Goal: Information Seeking & Learning: Learn about a topic

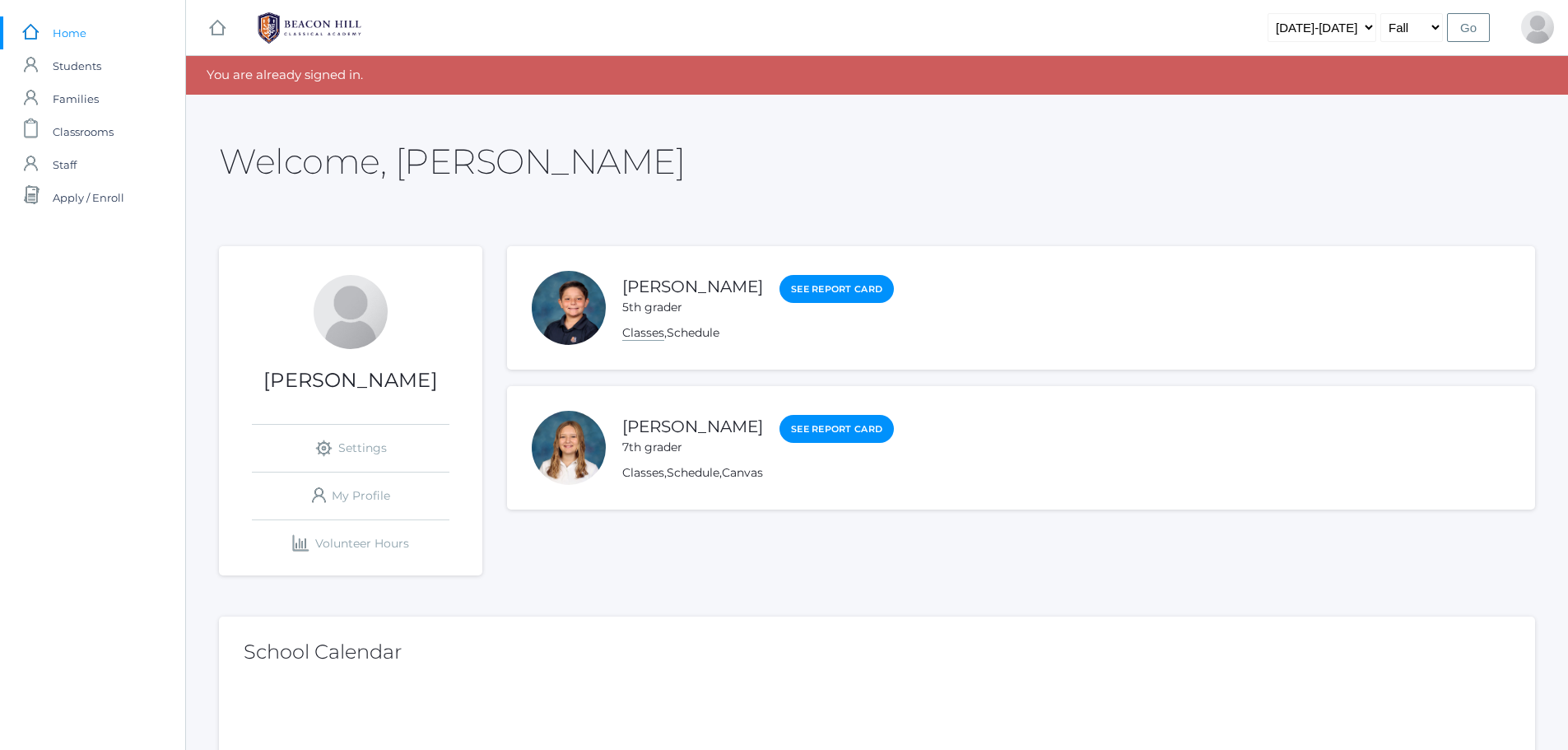
click at [646, 333] on link "Classes" at bounding box center [643, 333] width 42 height 16
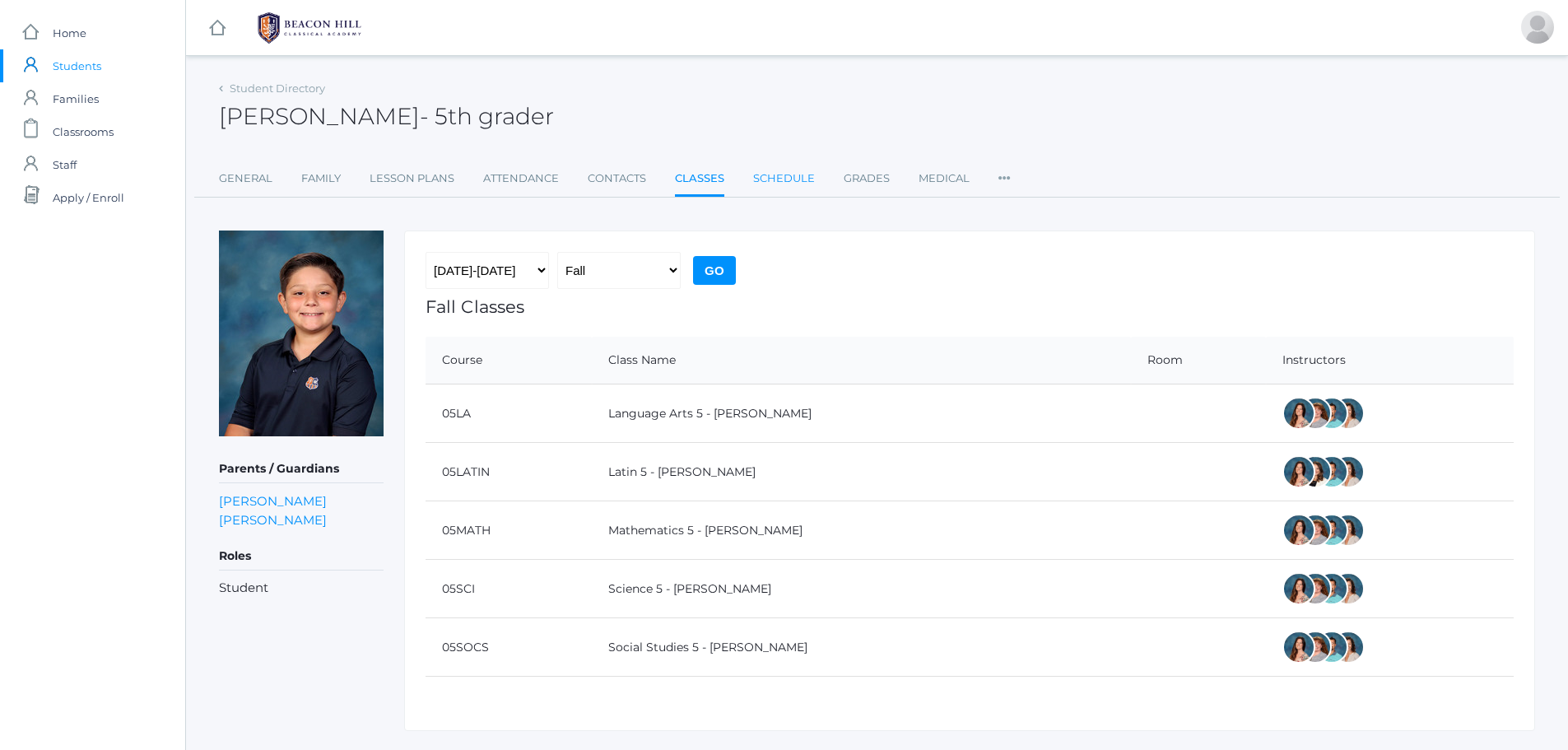
click at [782, 176] on link "Schedule" at bounding box center [784, 178] width 62 height 33
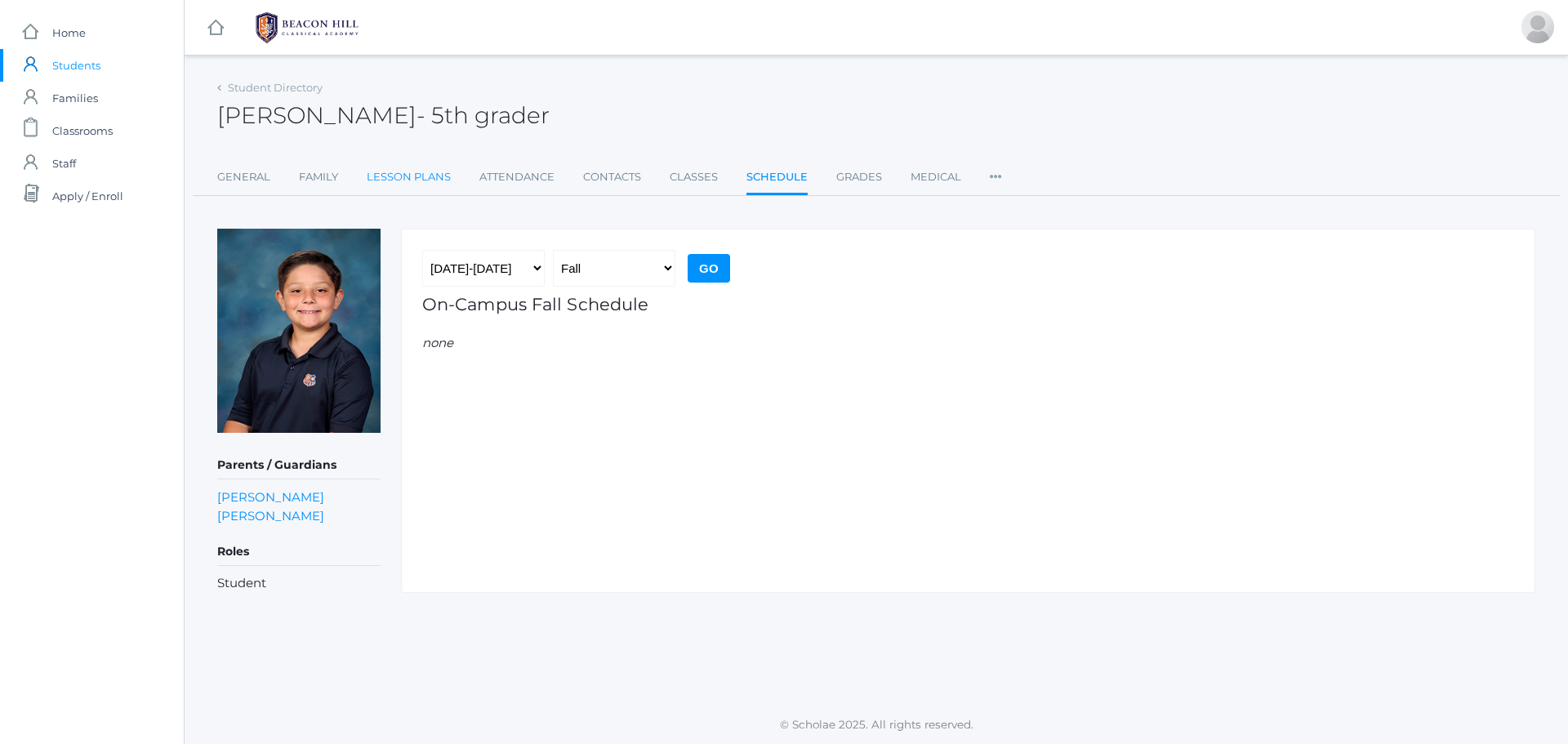
click at [402, 174] on link "Lesson Plans" at bounding box center [409, 177] width 84 height 33
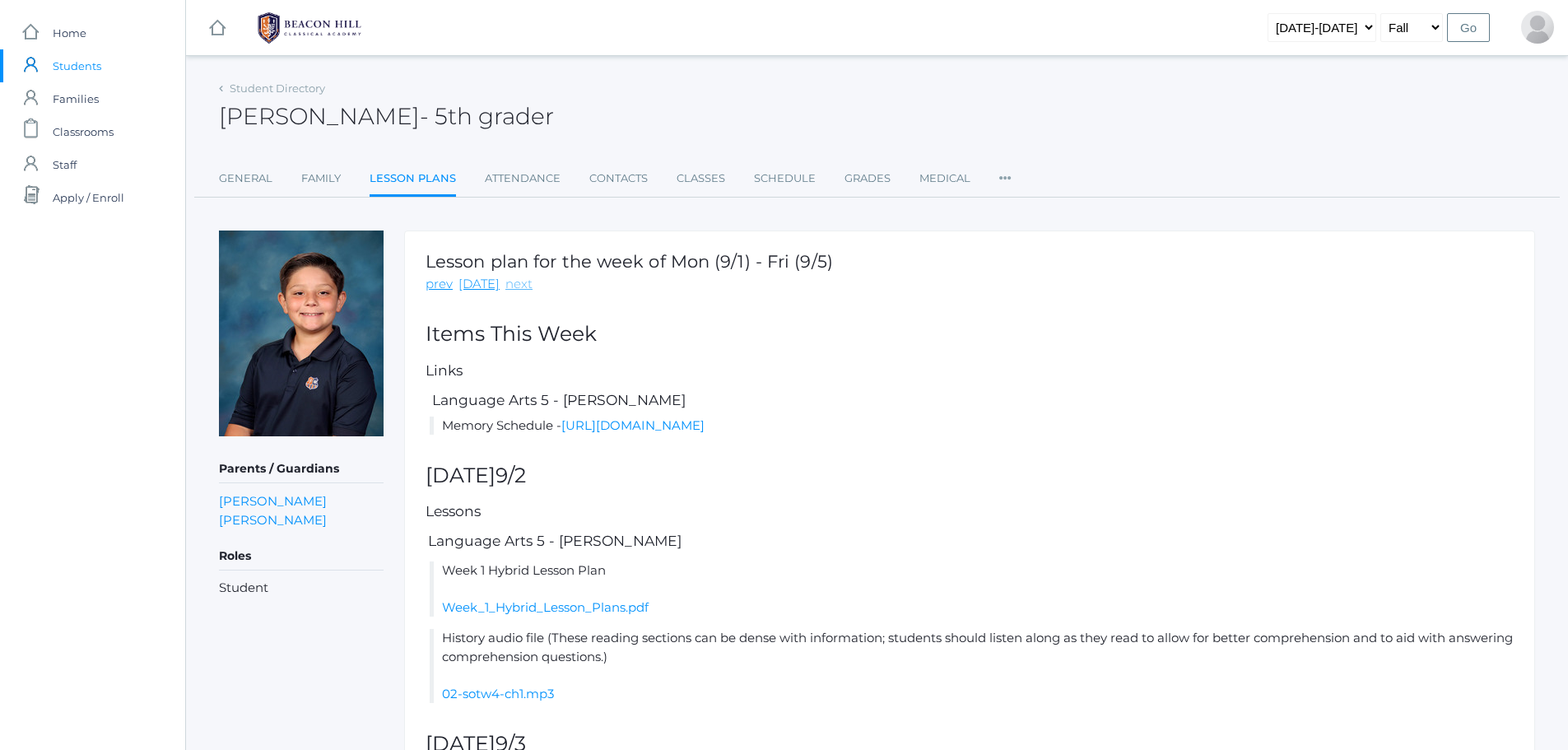
click at [514, 281] on link "next" at bounding box center [519, 284] width 27 height 19
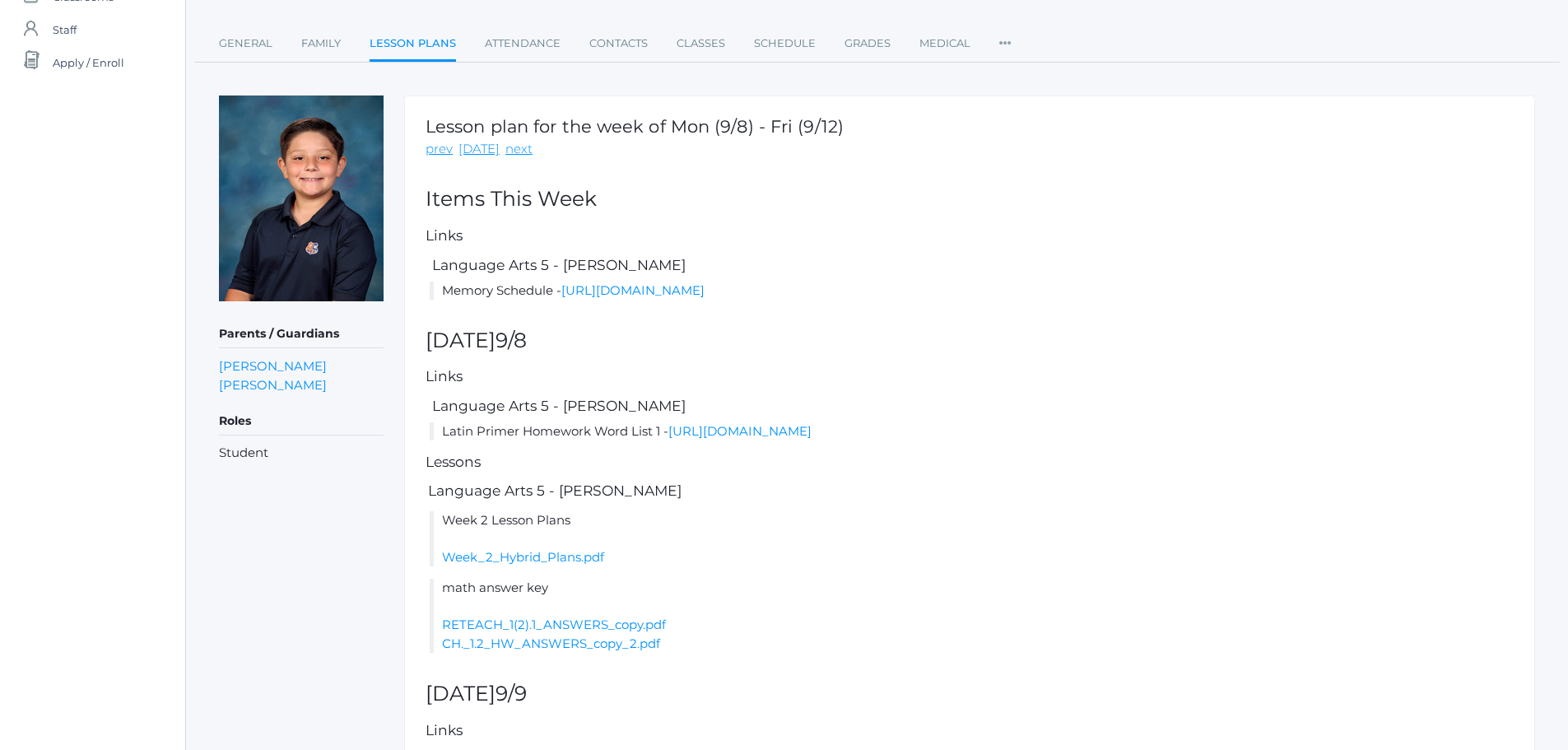
scroll to position [165, 0]
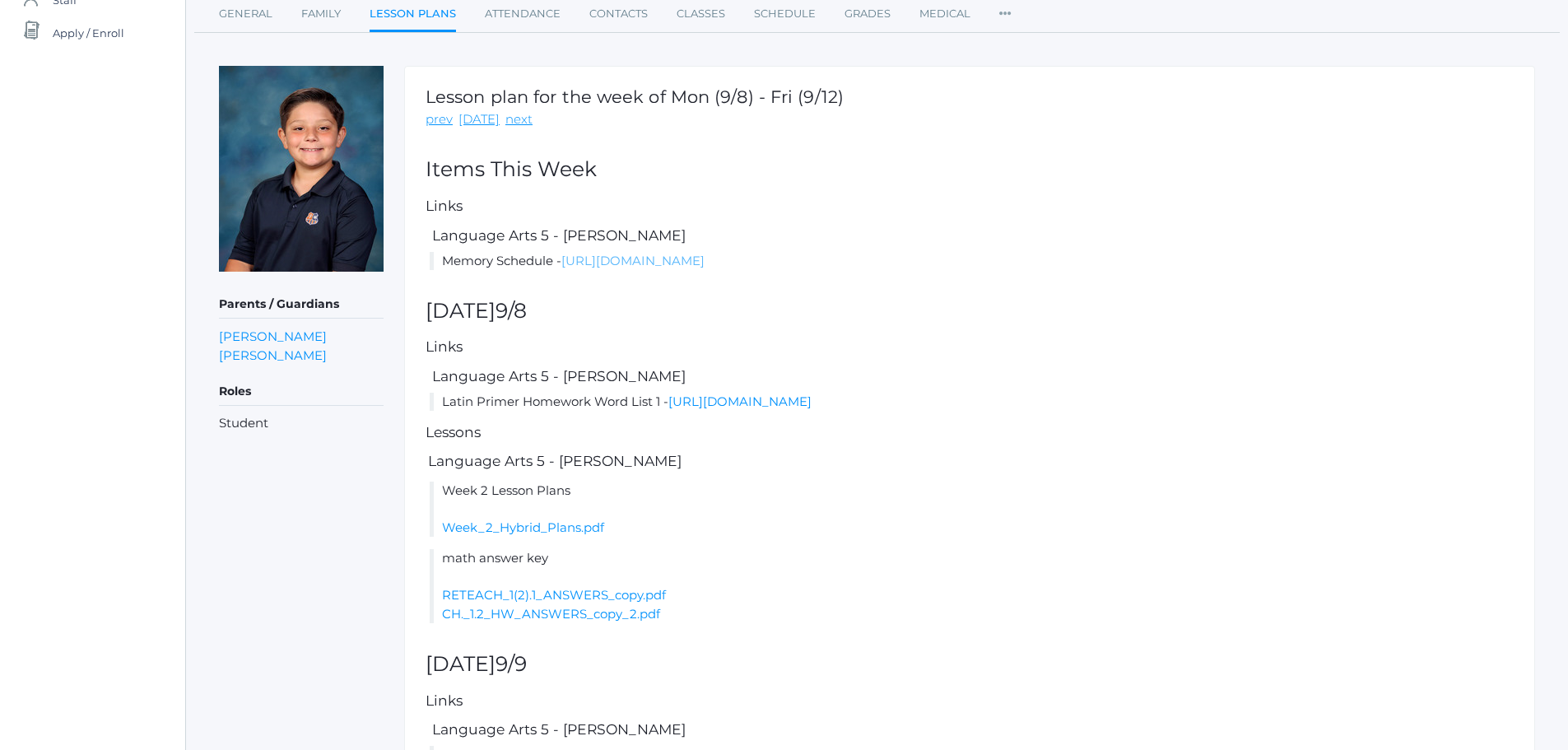
click at [655, 260] on link "[URL][DOMAIN_NAME]" at bounding box center [633, 261] width 144 height 16
click at [734, 405] on link "[URL][DOMAIN_NAME]" at bounding box center [740, 402] width 144 height 16
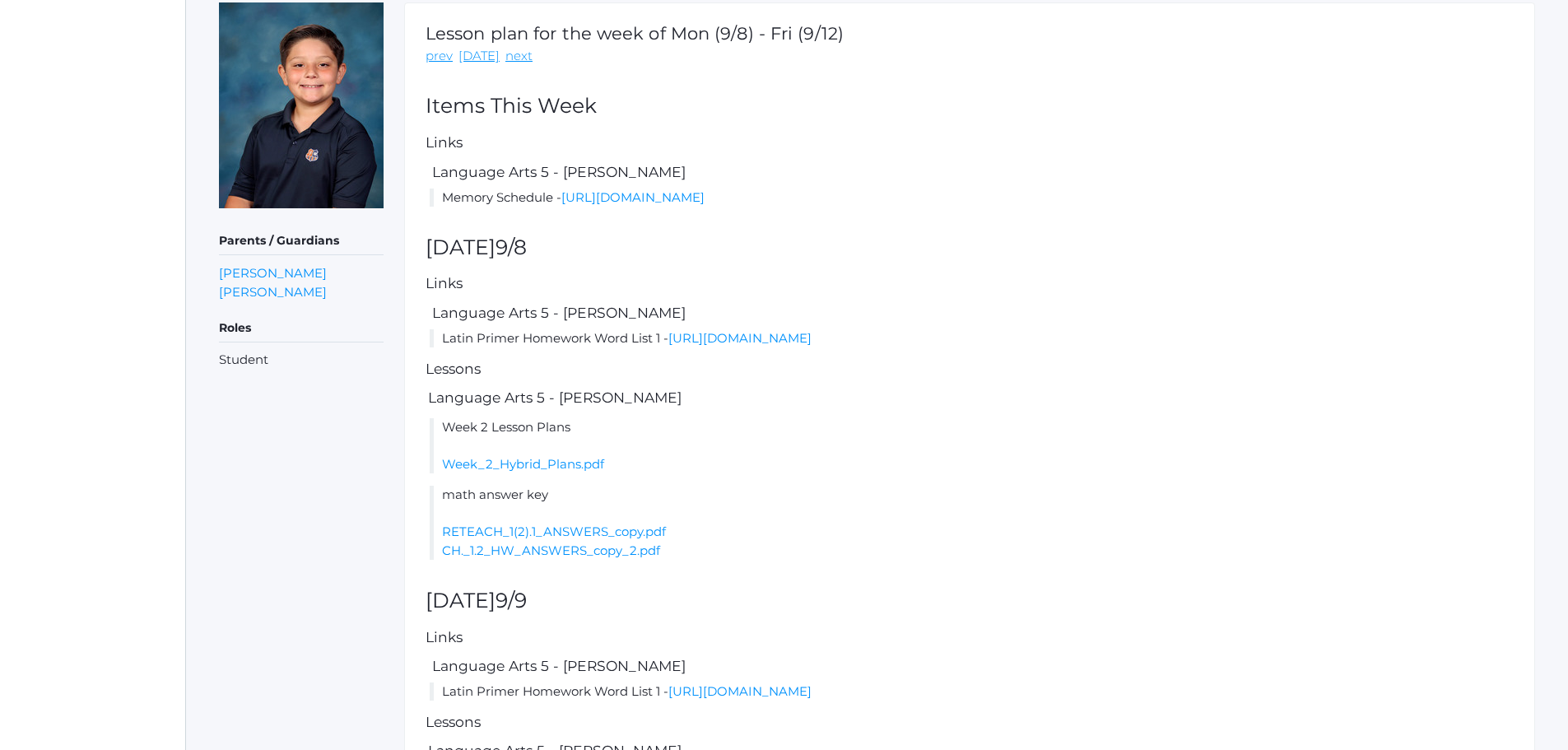
scroll to position [247, 0]
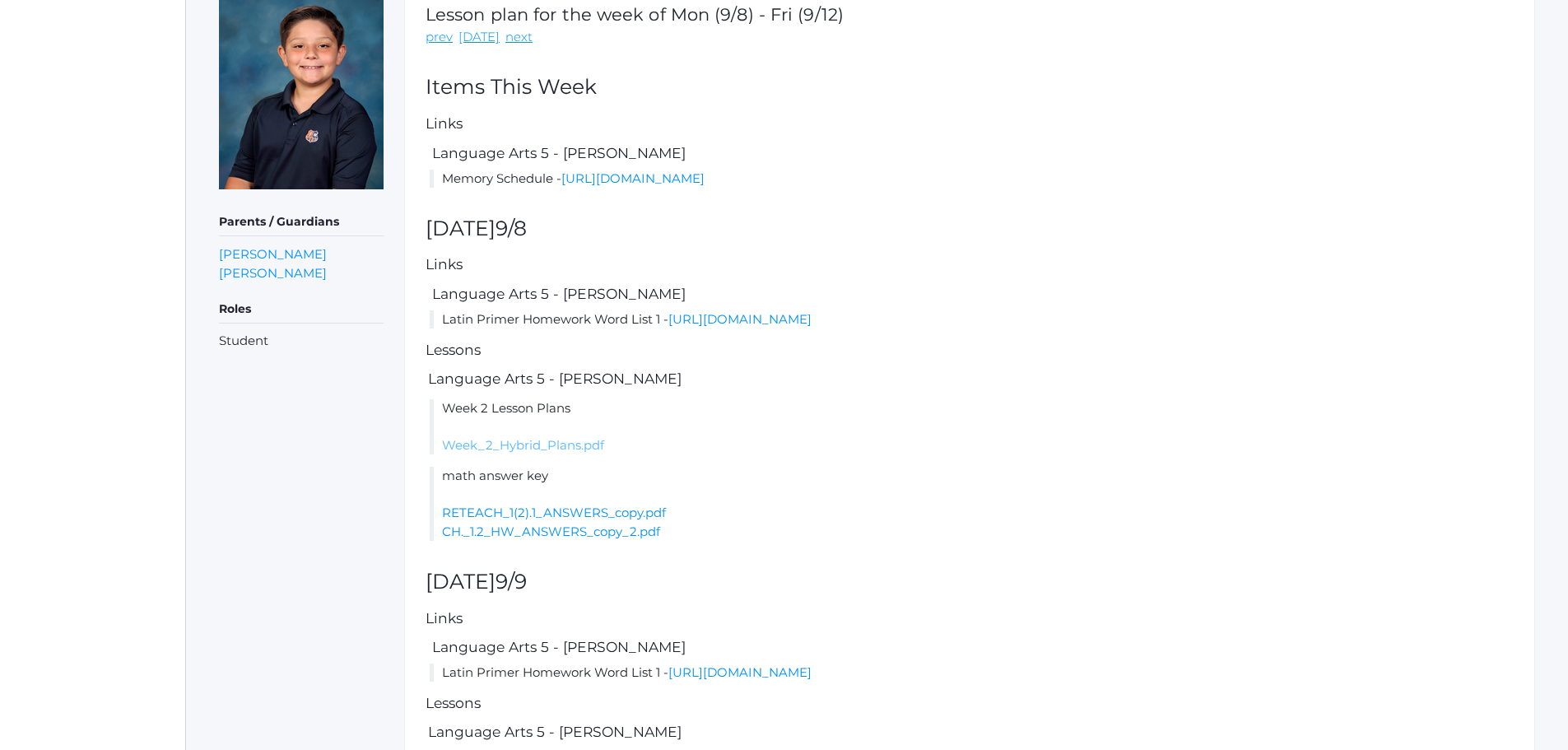
click at [536, 444] on link "Week_2_Hybrid_Plans.pdf" at bounding box center [523, 445] width 162 height 16
click at [531, 441] on link "Week_2_Hybrid_Plans.pdf" at bounding box center [523, 445] width 162 height 16
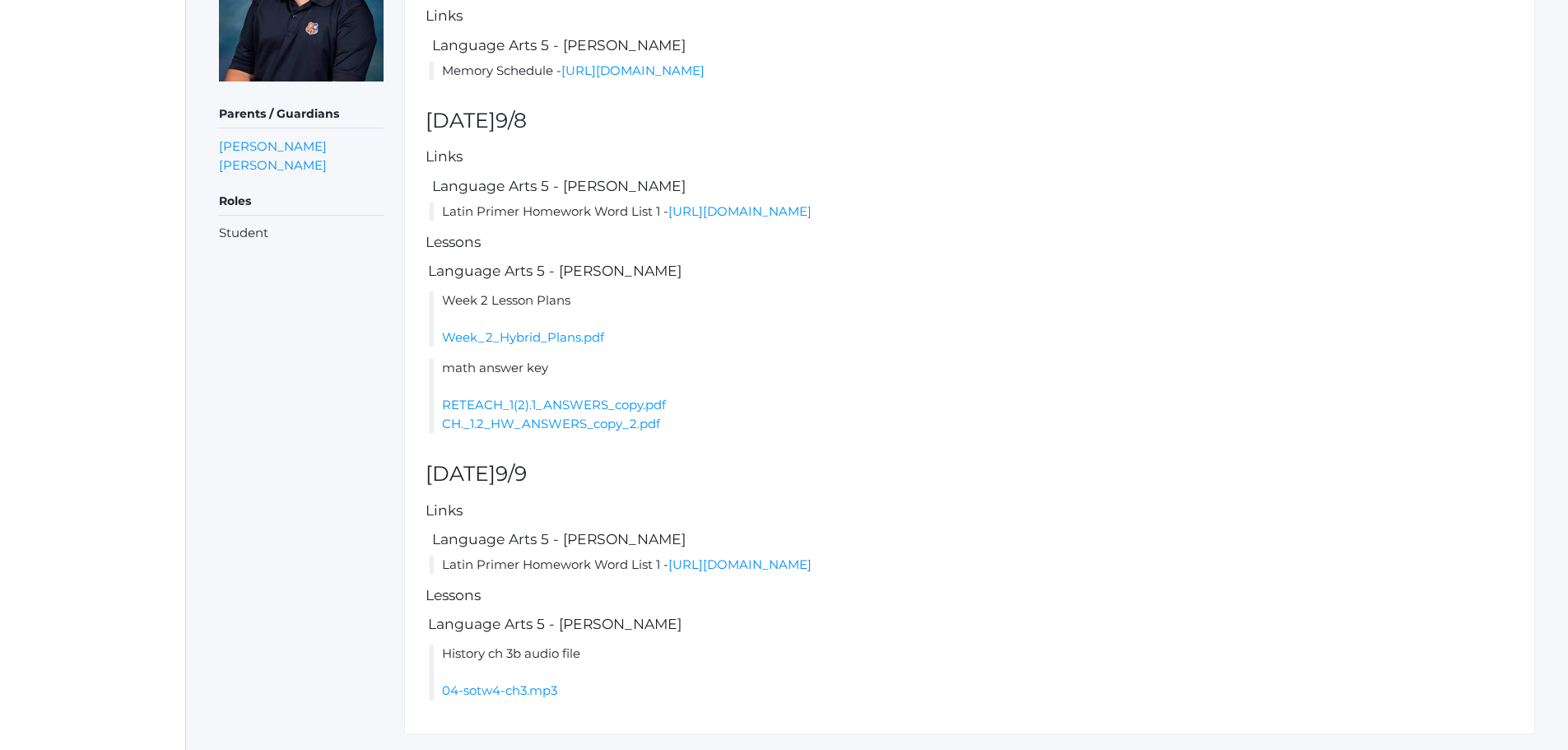
scroll to position [398, 0]
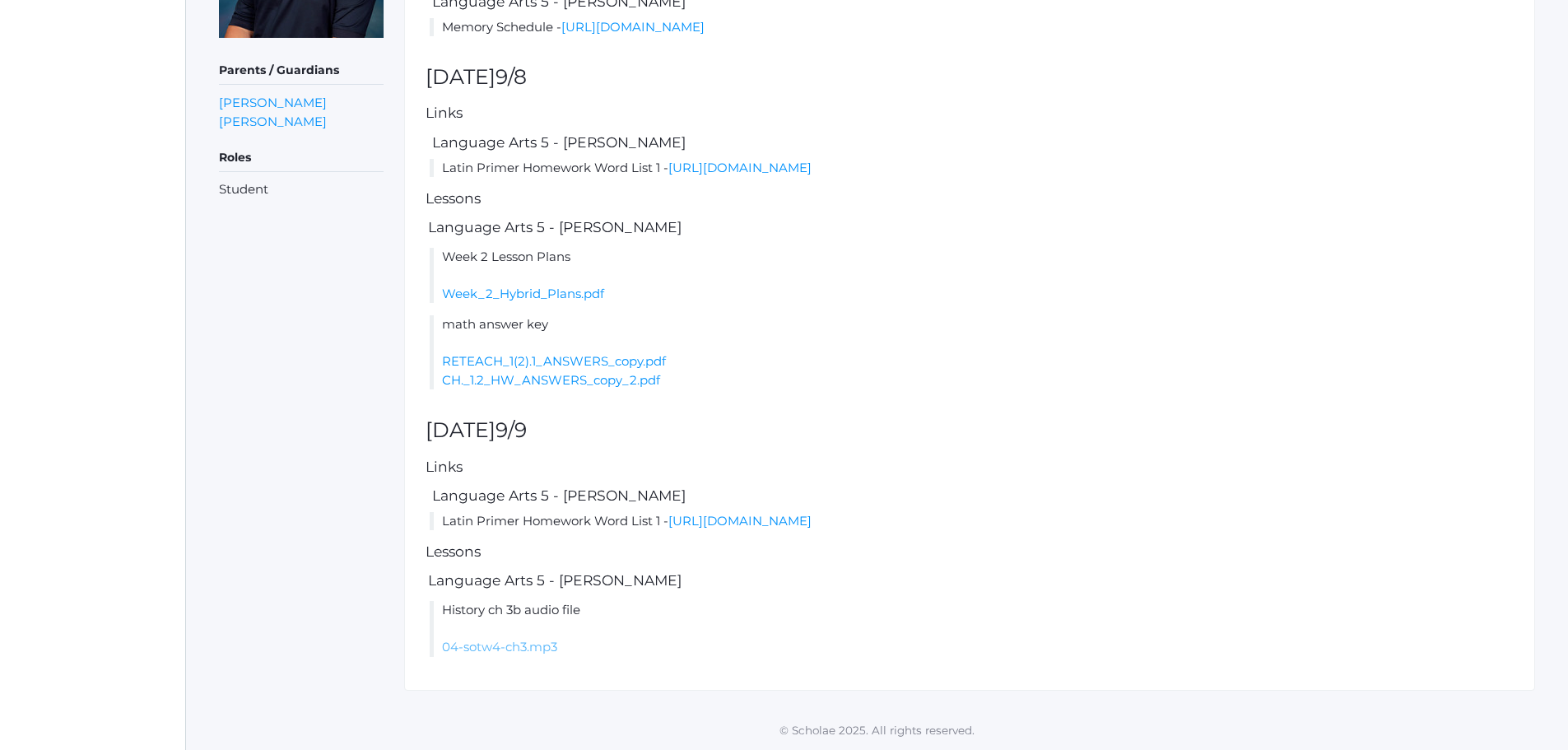
click at [496, 652] on link "04-sotw4-ch3.mp3" at bounding box center [500, 647] width 115 height 16
click at [559, 363] on link "RETEACH_1(2).1_ANSWERS_copy.pdf" at bounding box center [554, 361] width 224 height 16
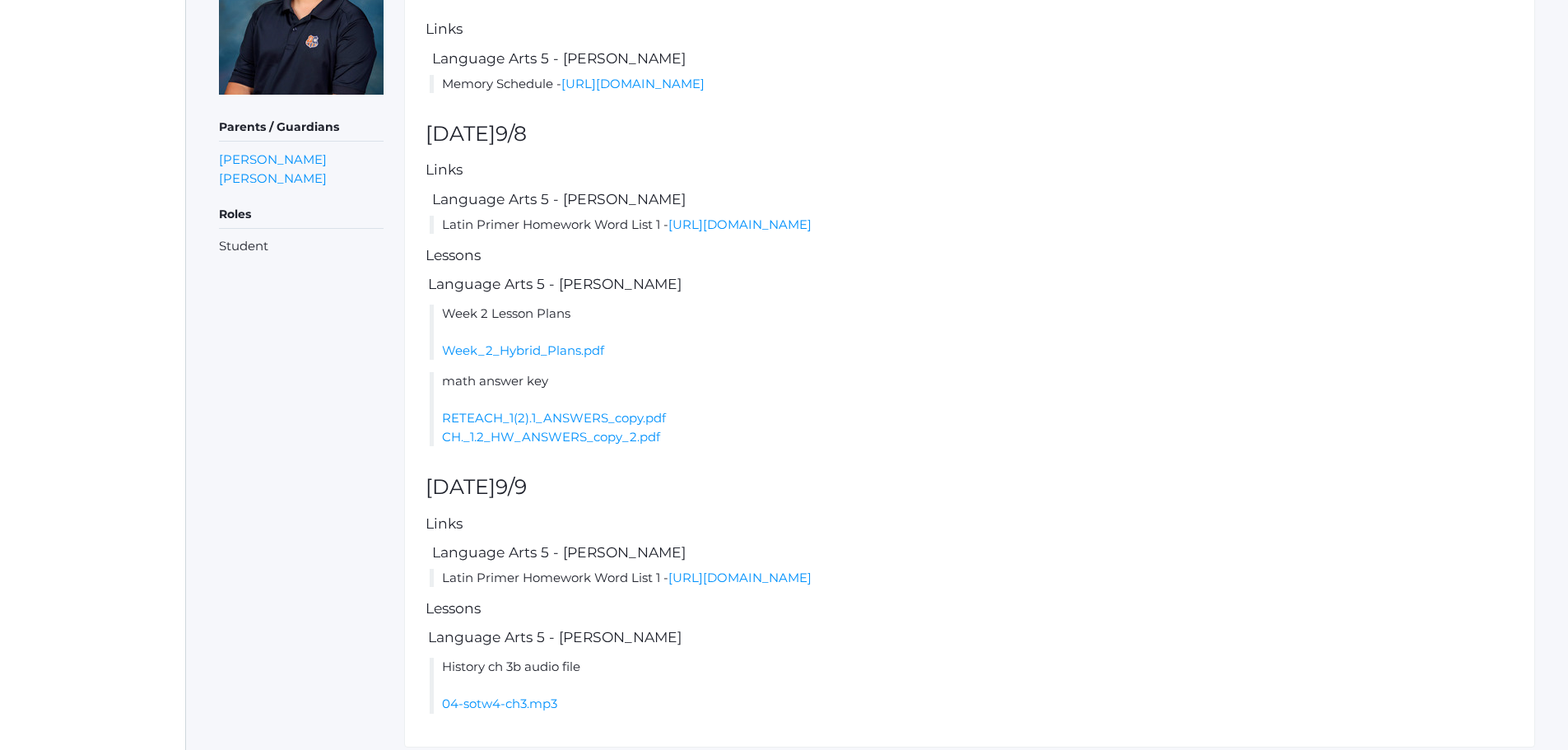
scroll to position [316, 0]
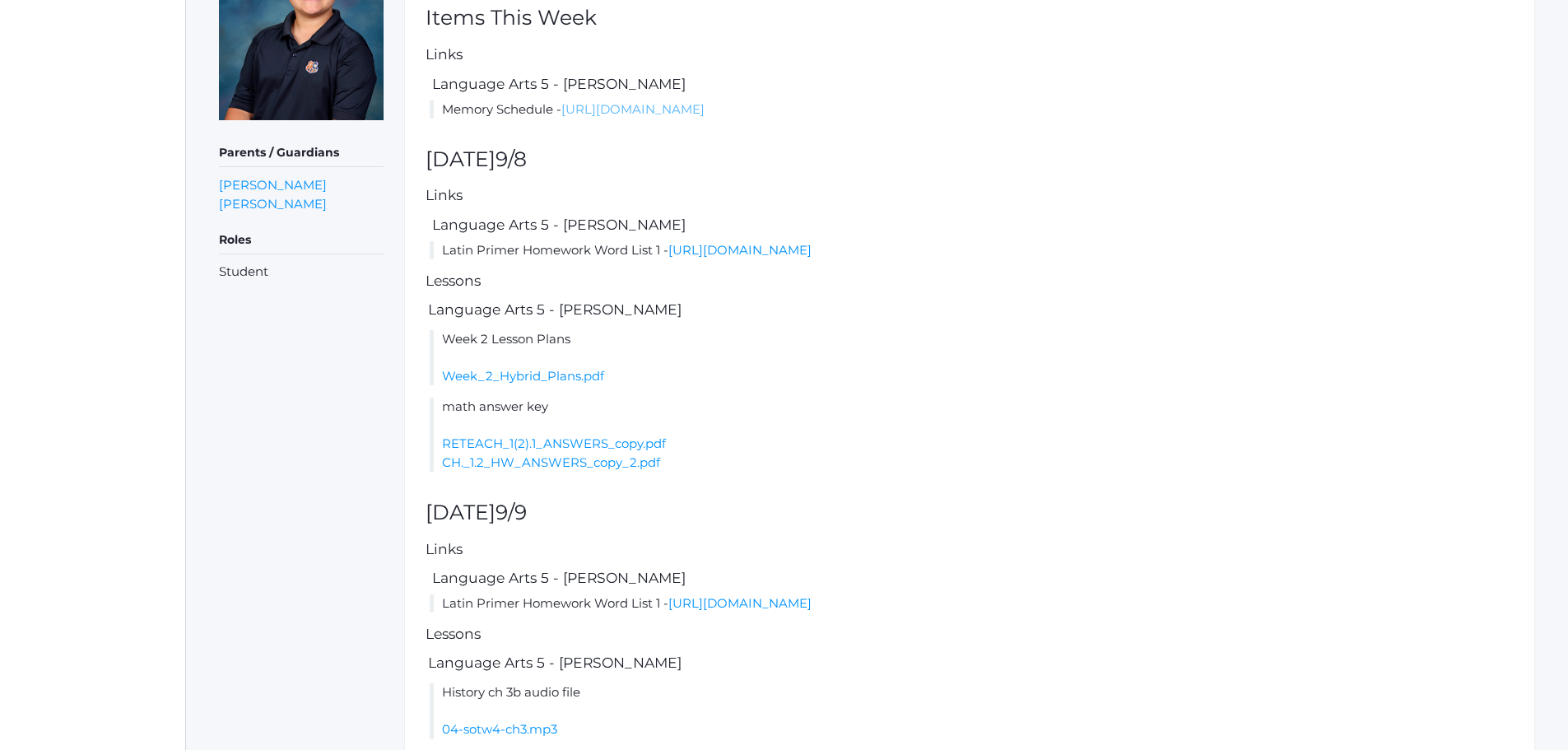
click at [644, 107] on link "[URL][DOMAIN_NAME]" at bounding box center [633, 109] width 144 height 16
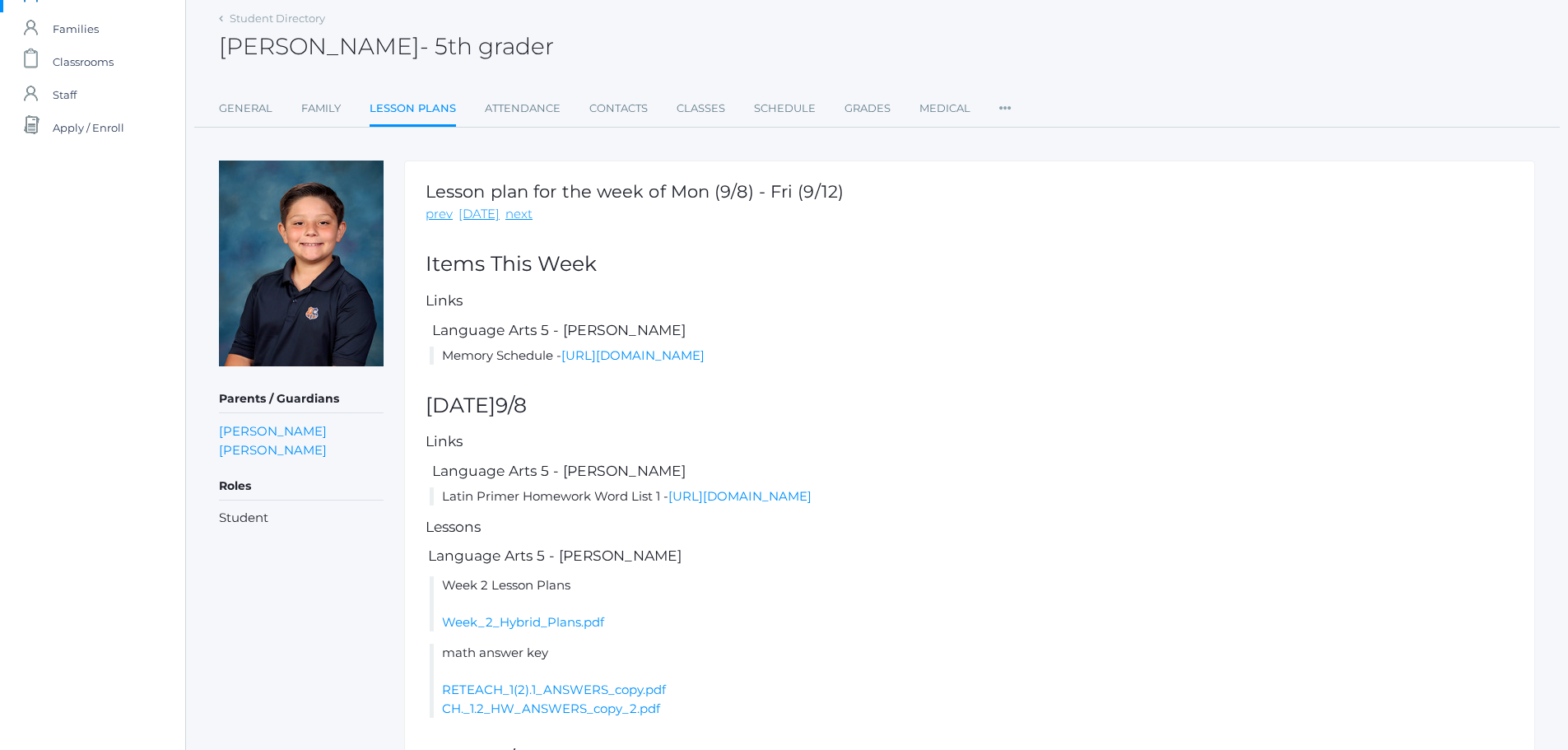
scroll to position [69, 0]
